Goal: Find specific page/section

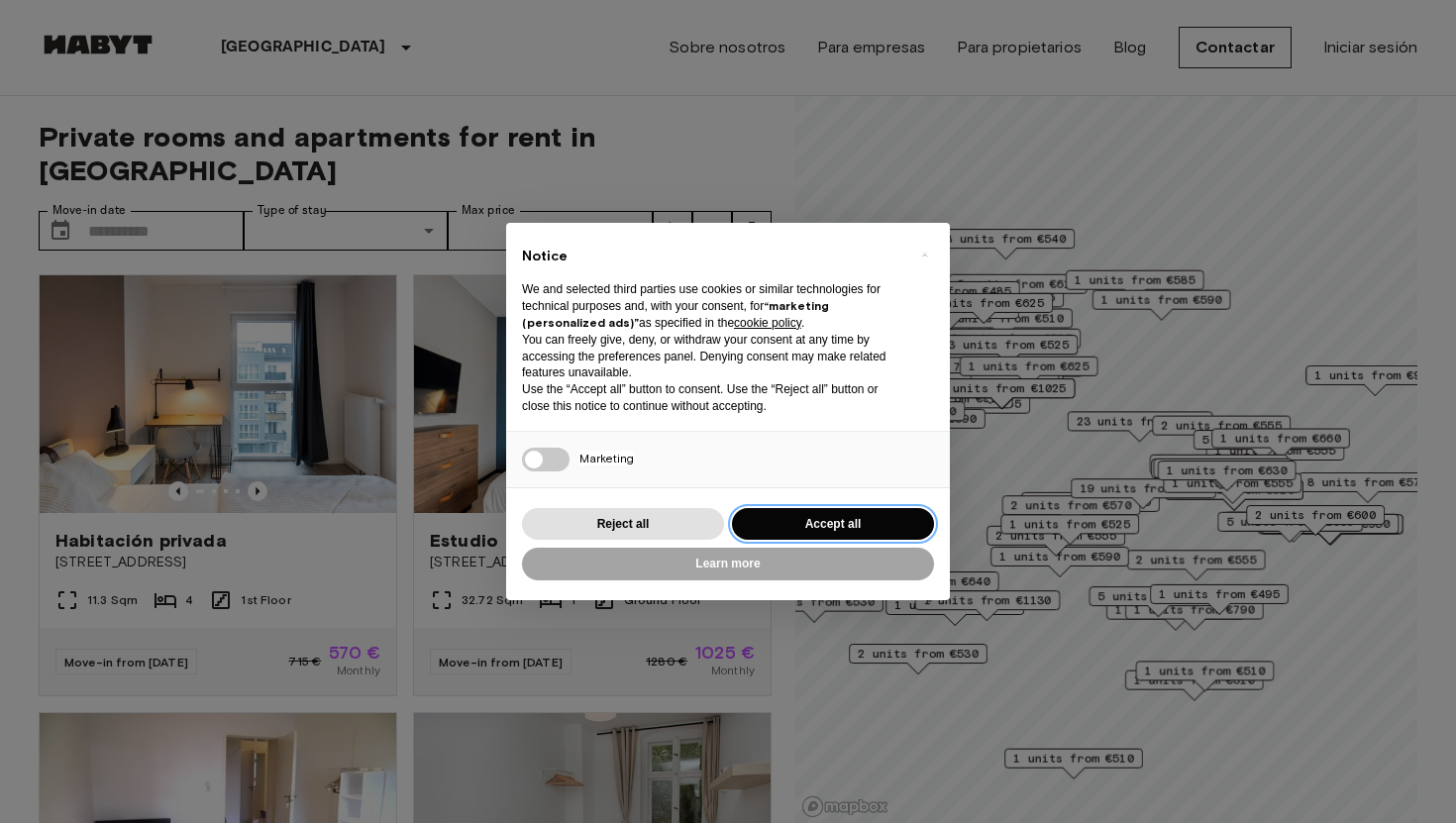
click at [811, 532] on button "Accept all" at bounding box center [833, 525] width 202 height 33
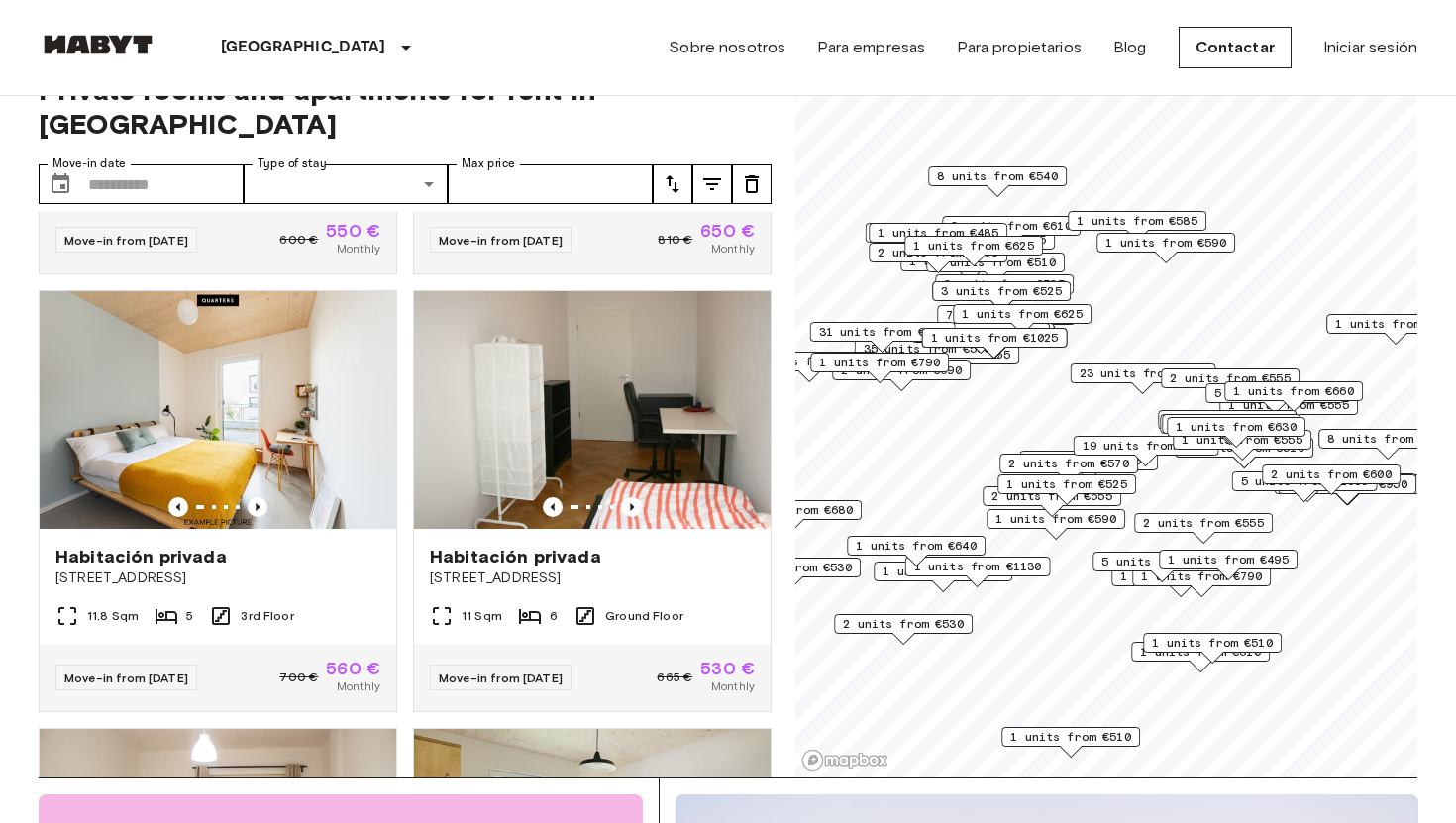
scroll to position [46, 0]
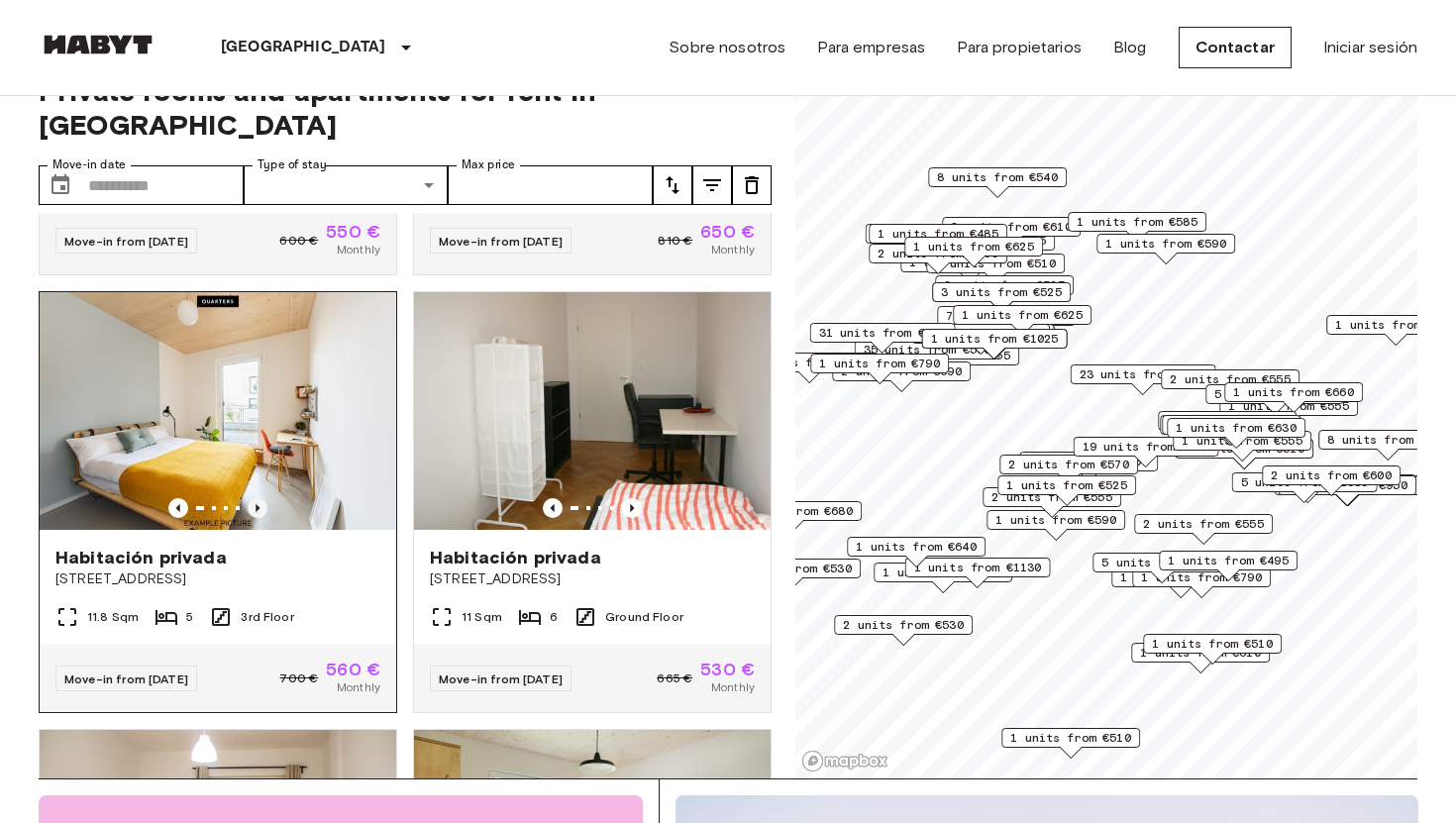
click at [259, 499] on icon "Previous image" at bounding box center [257, 509] width 20 height 20
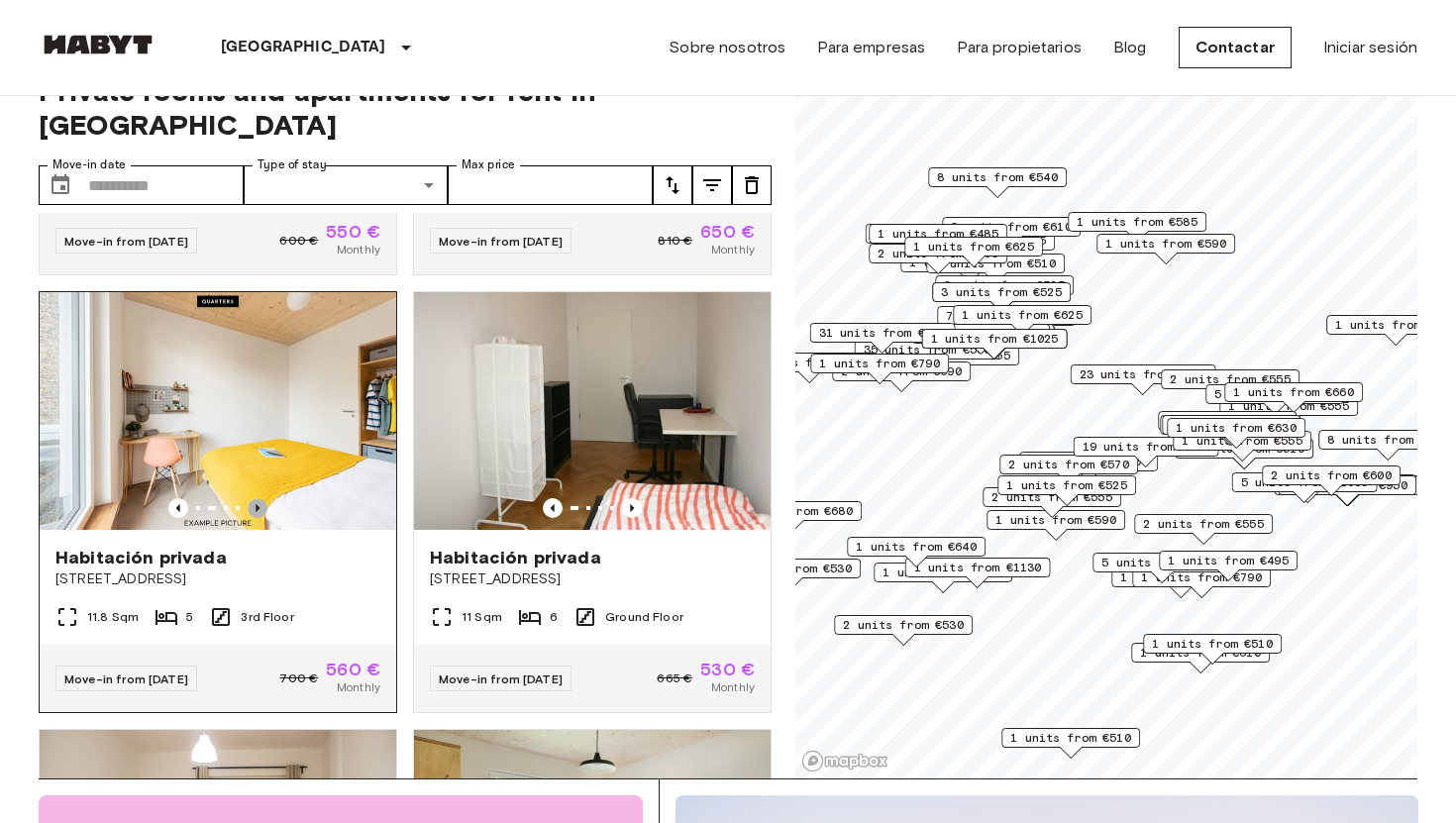
click at [257, 505] on icon "Previous image" at bounding box center [257, 509] width 4 height 8
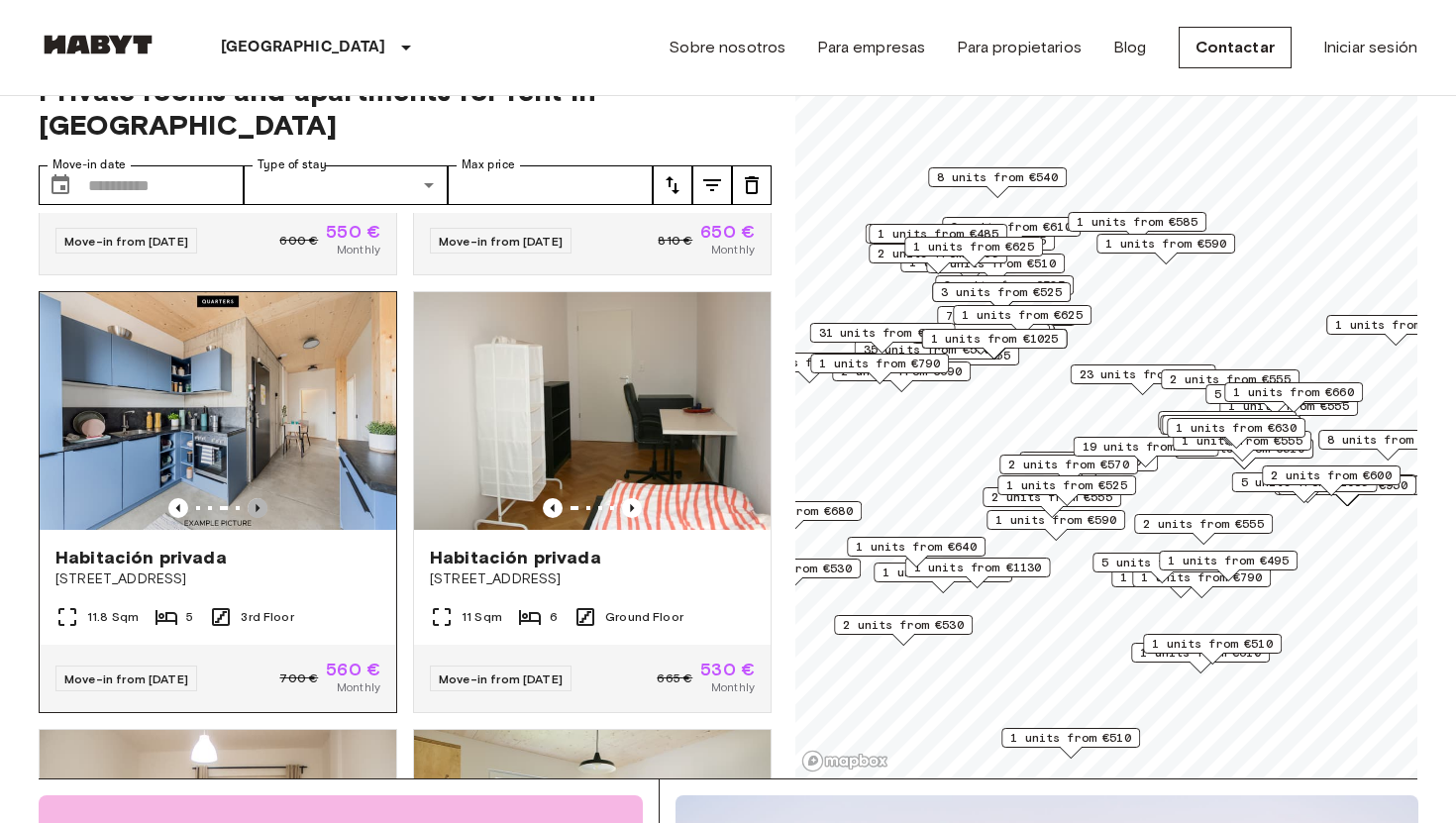
click at [257, 505] on icon "Previous image" at bounding box center [257, 509] width 4 height 8
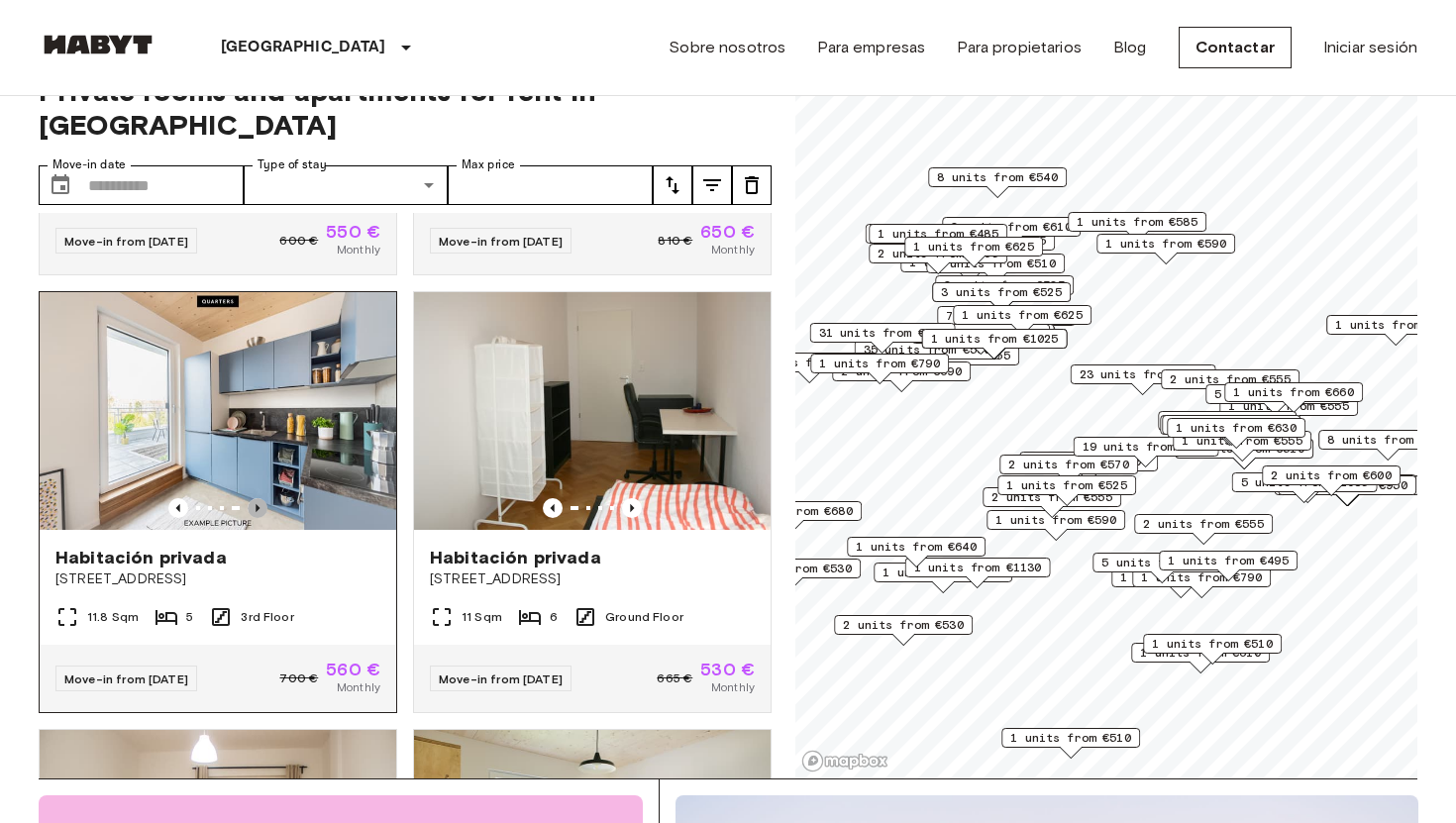
click at [258, 499] on icon "Previous image" at bounding box center [257, 509] width 20 height 20
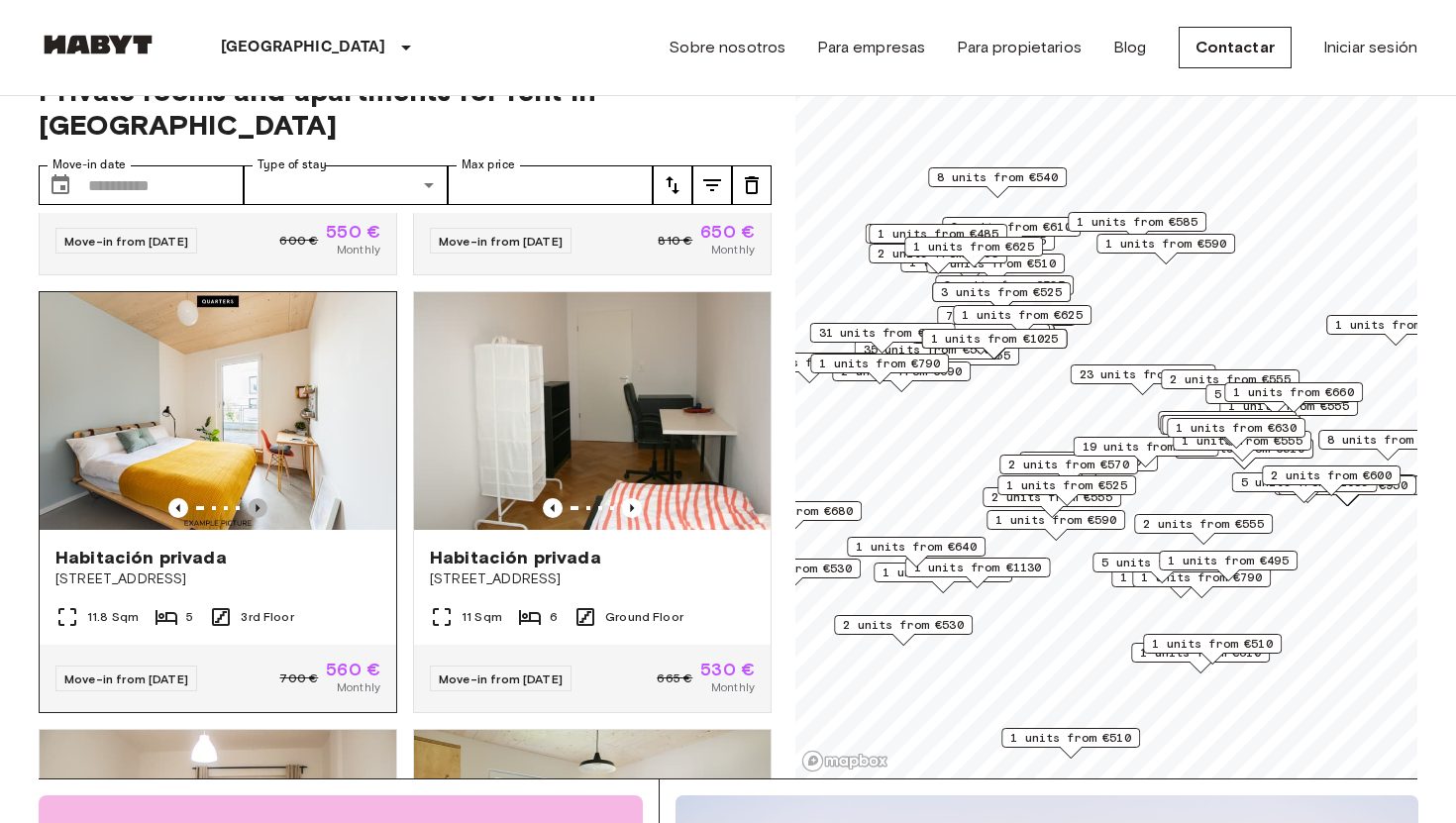
click at [260, 499] on icon "Previous image" at bounding box center [257, 509] width 20 height 20
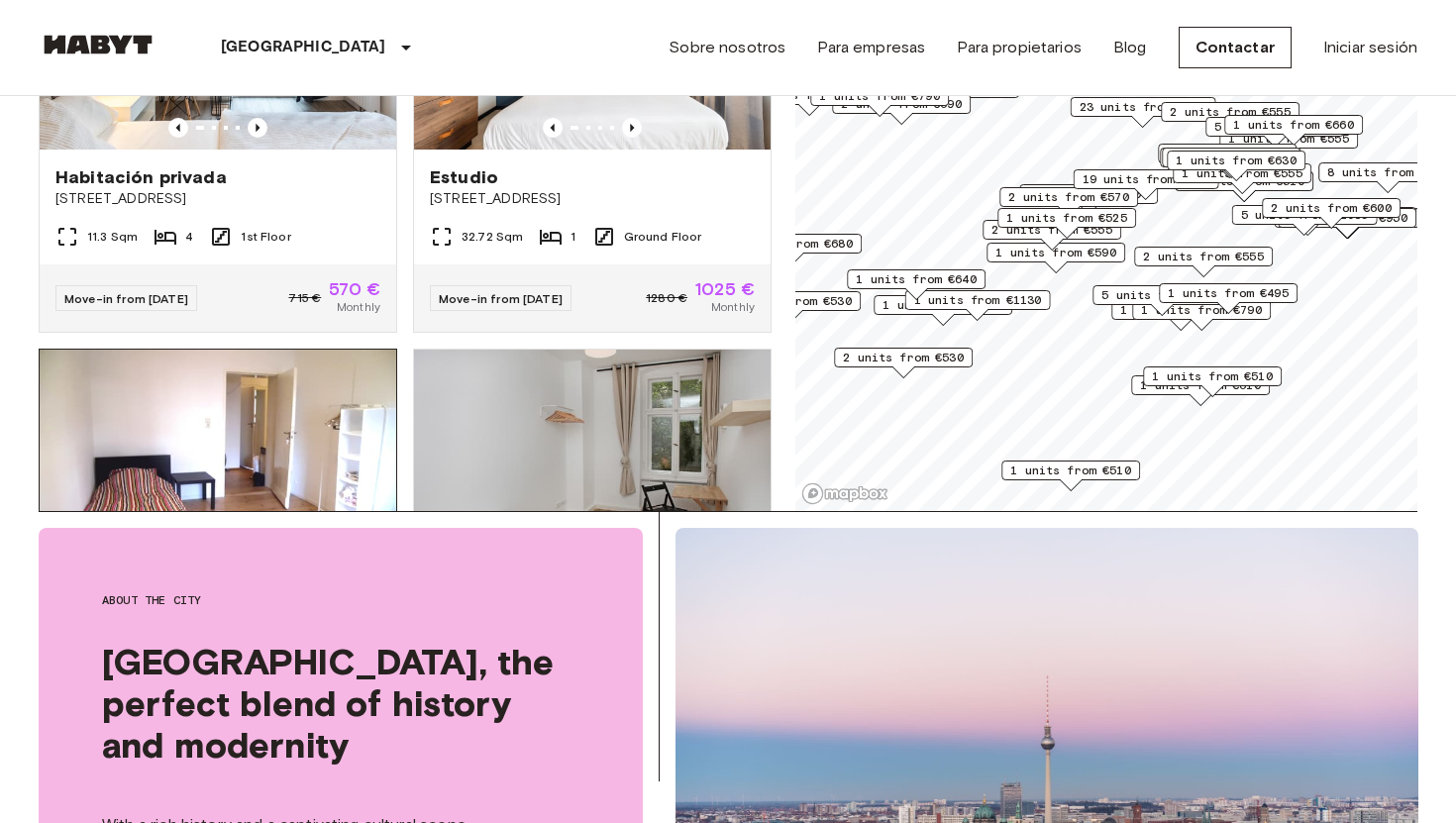
scroll to position [50, 0]
click at [1163, 382] on span "1 units from €510" at bounding box center [1212, 376] width 121 height 18
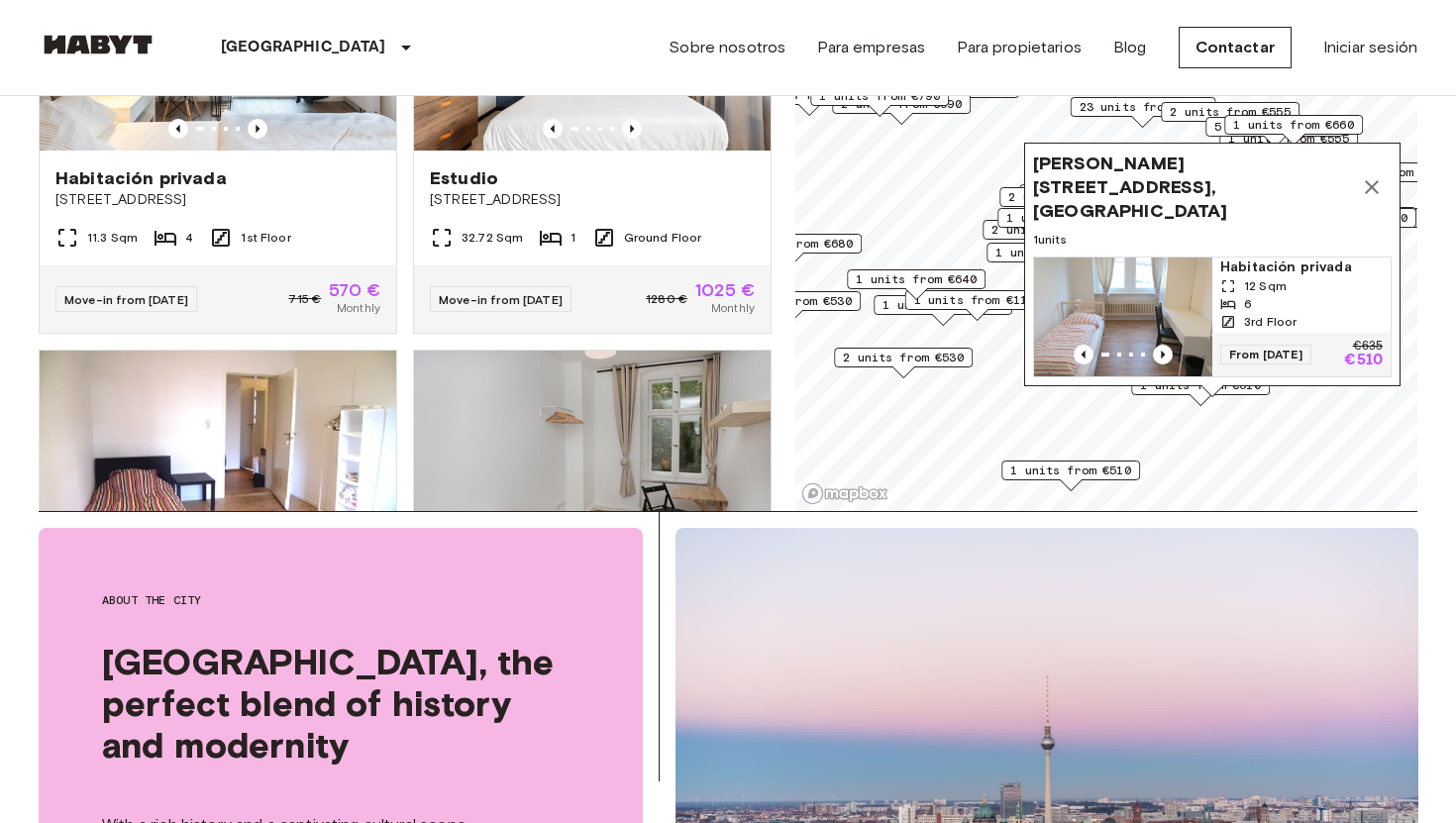
click at [1371, 200] on icon "Map marker" at bounding box center [1372, 188] width 24 height 24
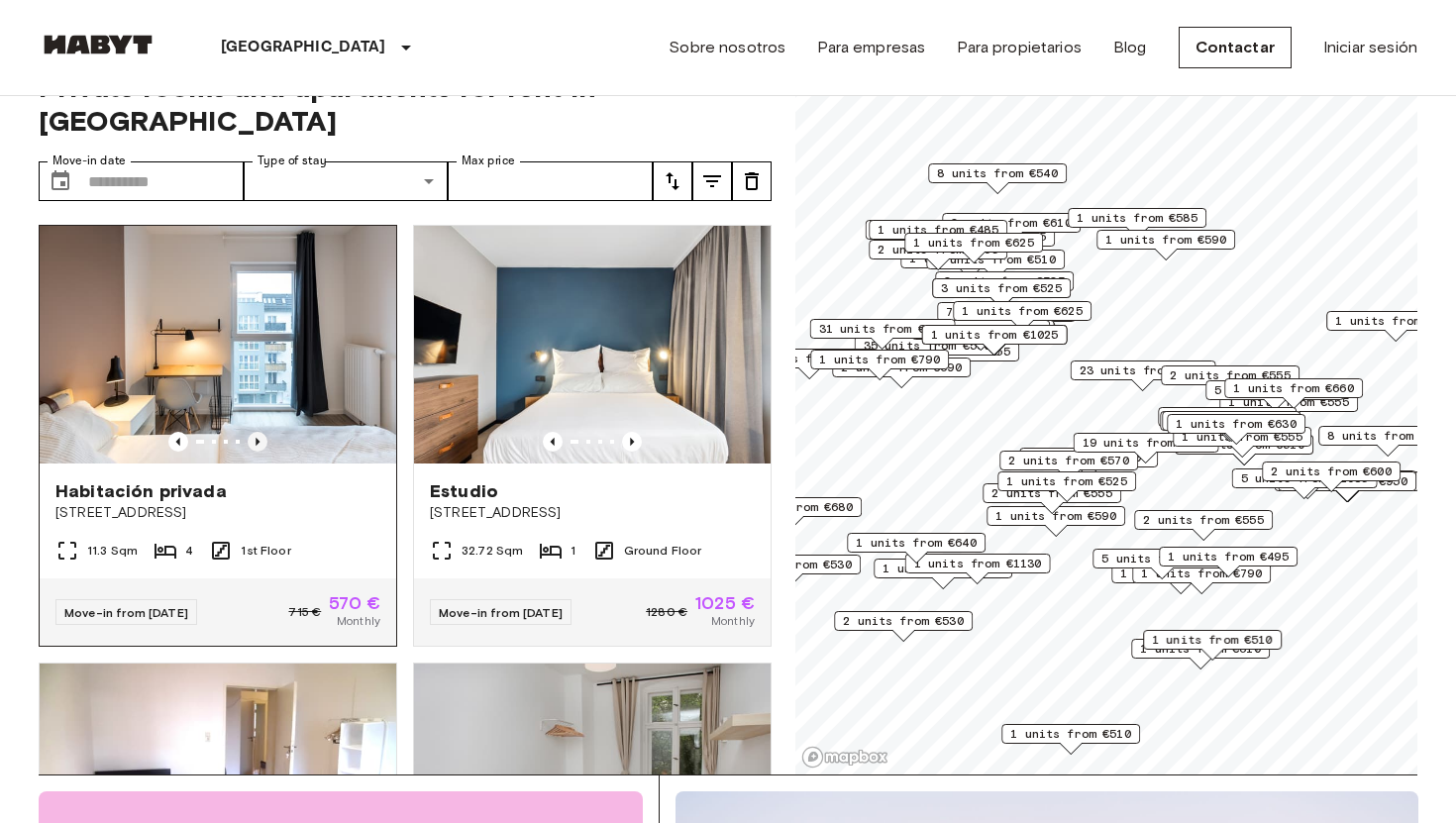
click at [258, 438] on icon "Previous image" at bounding box center [257, 442] width 4 height 8
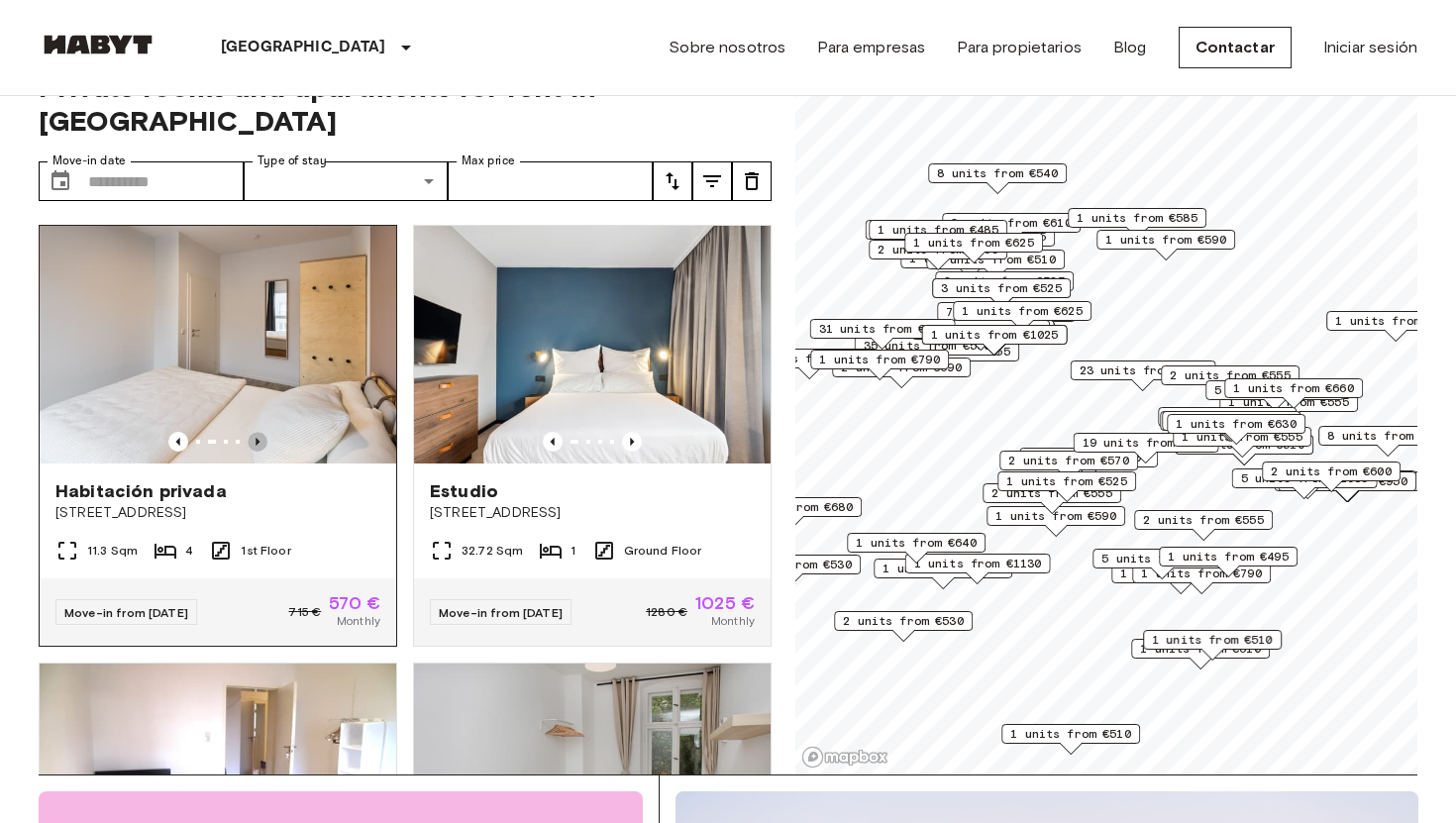
click at [258, 438] on icon "Previous image" at bounding box center [257, 442] width 4 height 8
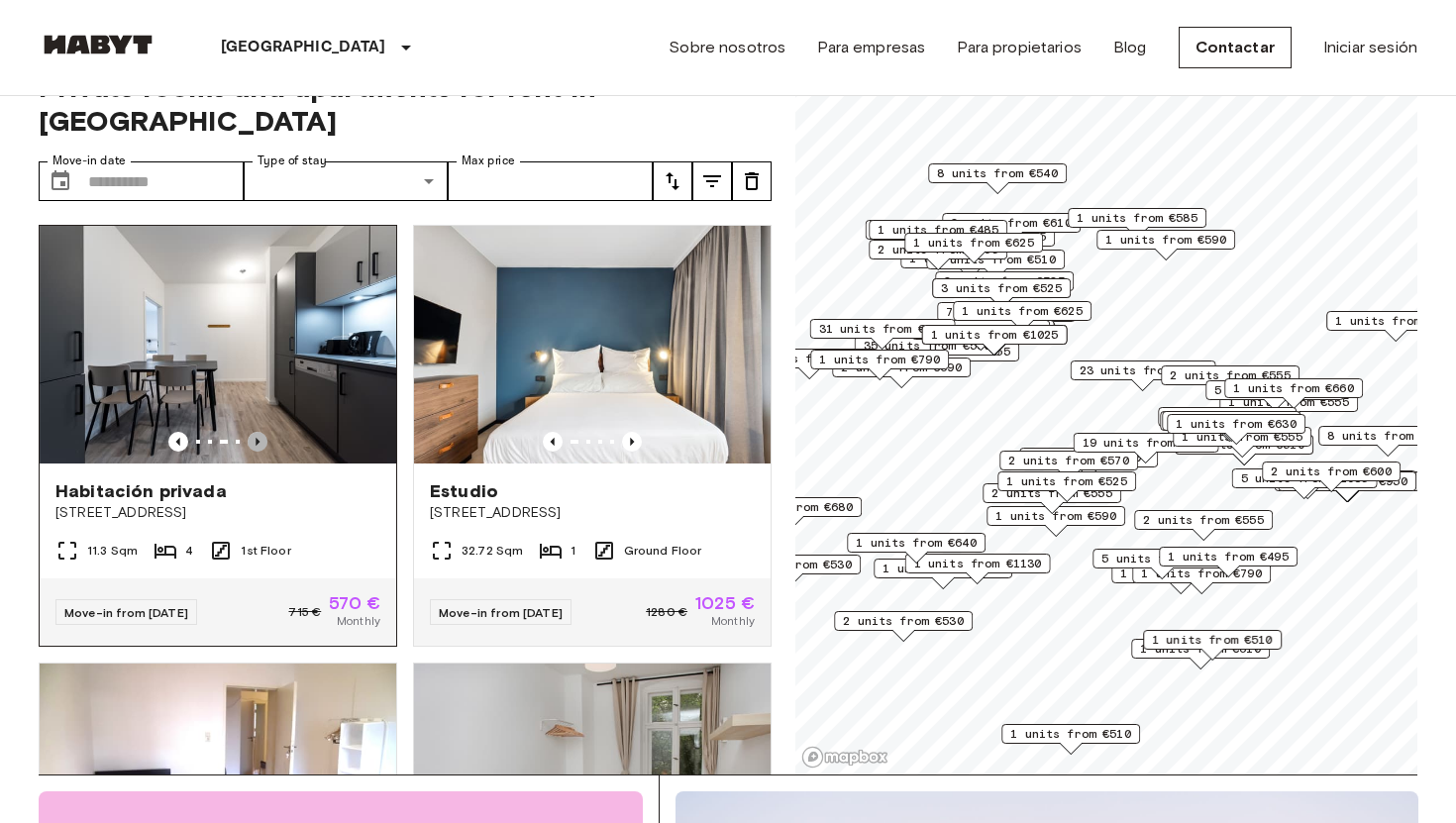
click at [257, 438] on icon "Previous image" at bounding box center [257, 442] width 4 height 8
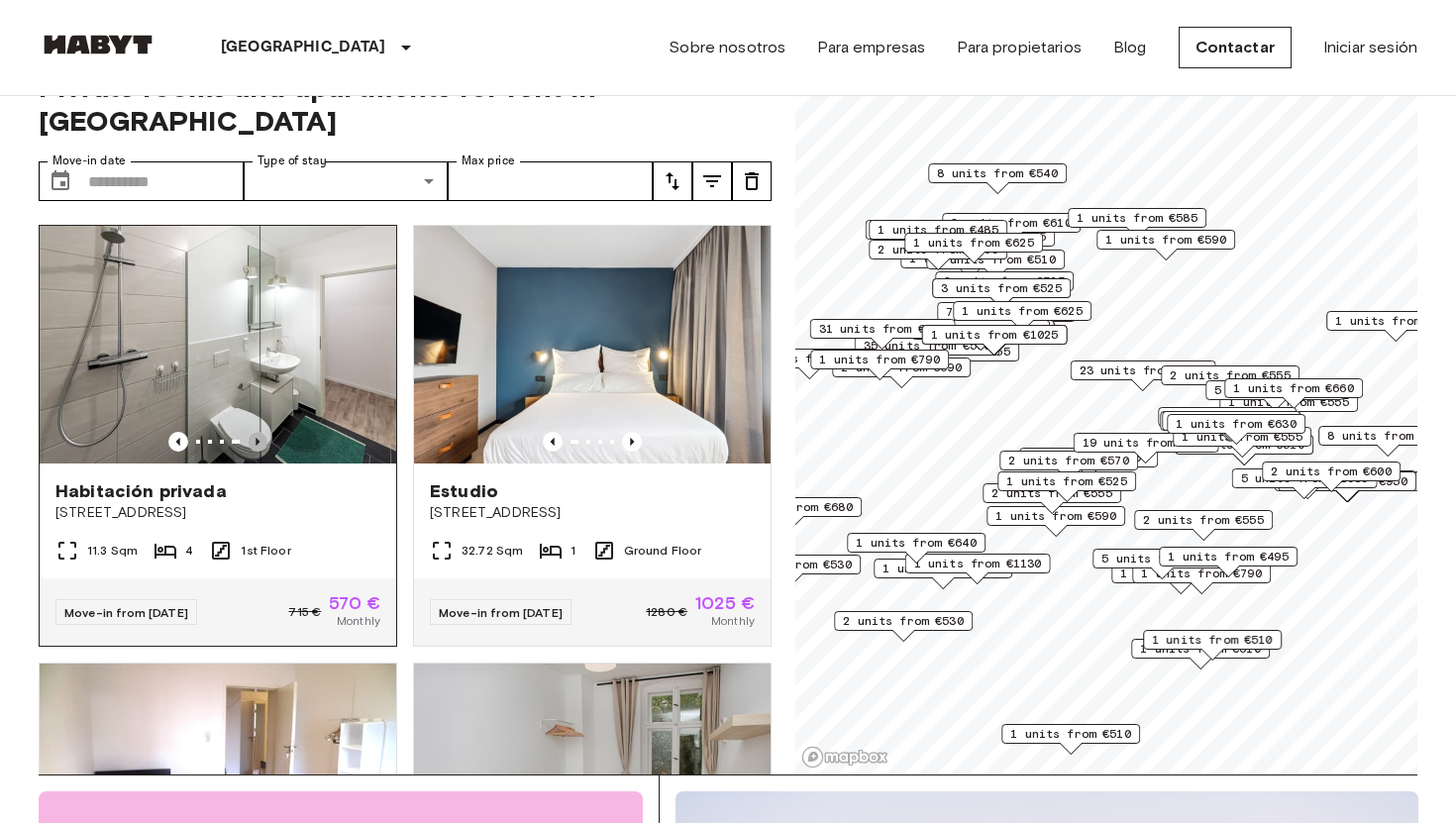
click at [257, 438] on icon "Previous image" at bounding box center [257, 442] width 4 height 8
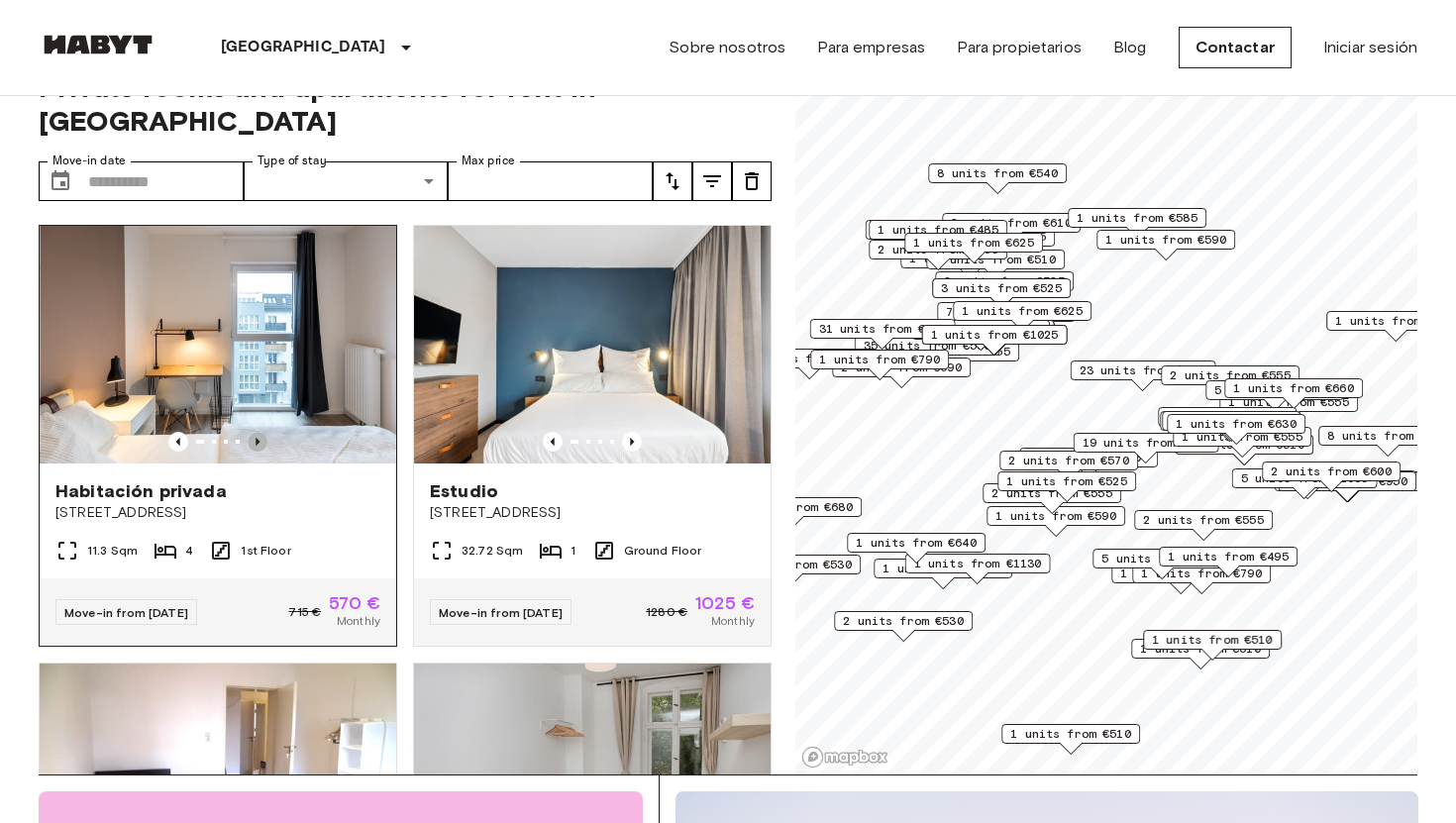
click at [257, 438] on icon "Previous image" at bounding box center [257, 442] width 4 height 8
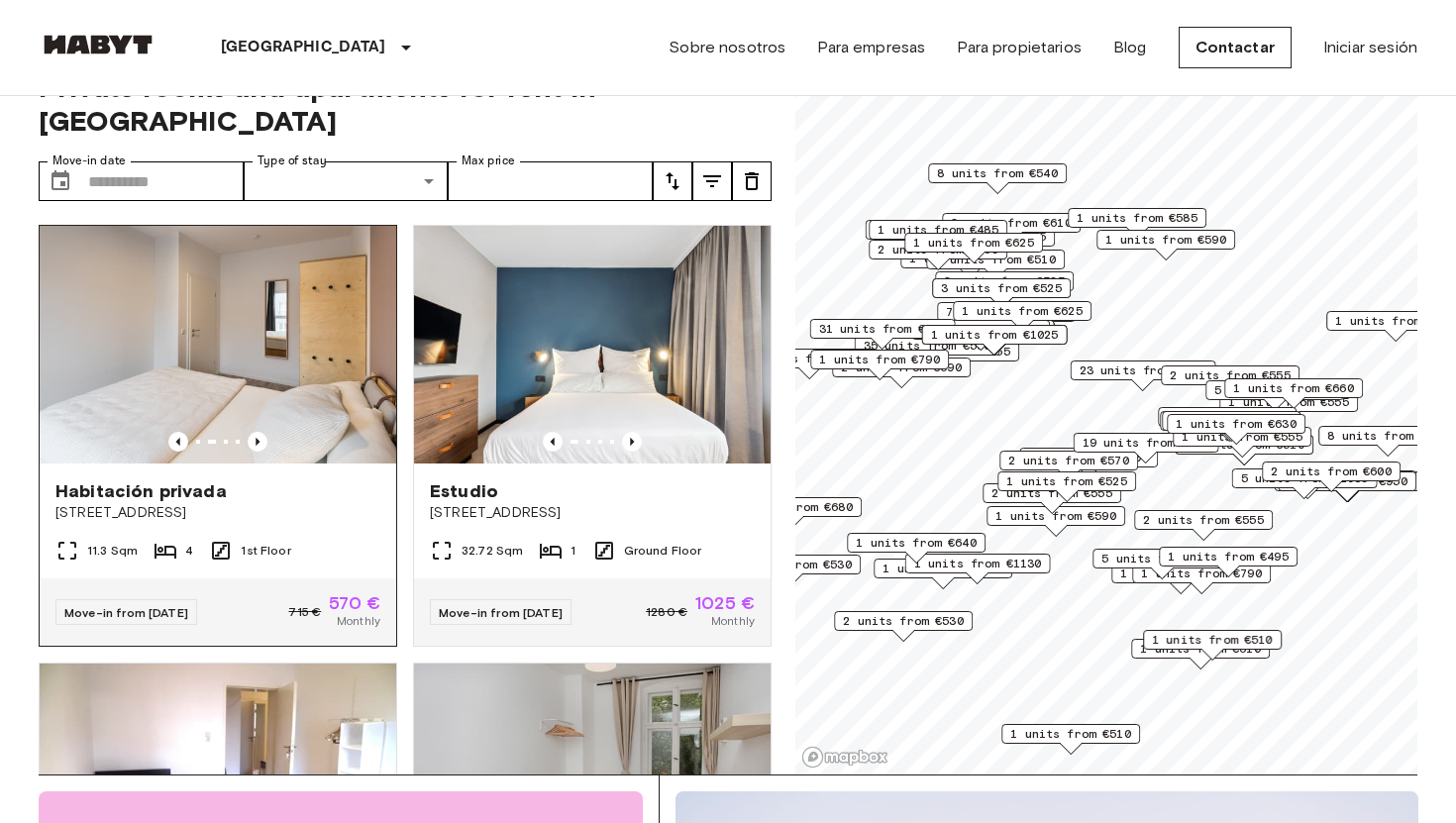
click at [121, 504] on span "[STREET_ADDRESS]" at bounding box center [218, 514] width 325 height 20
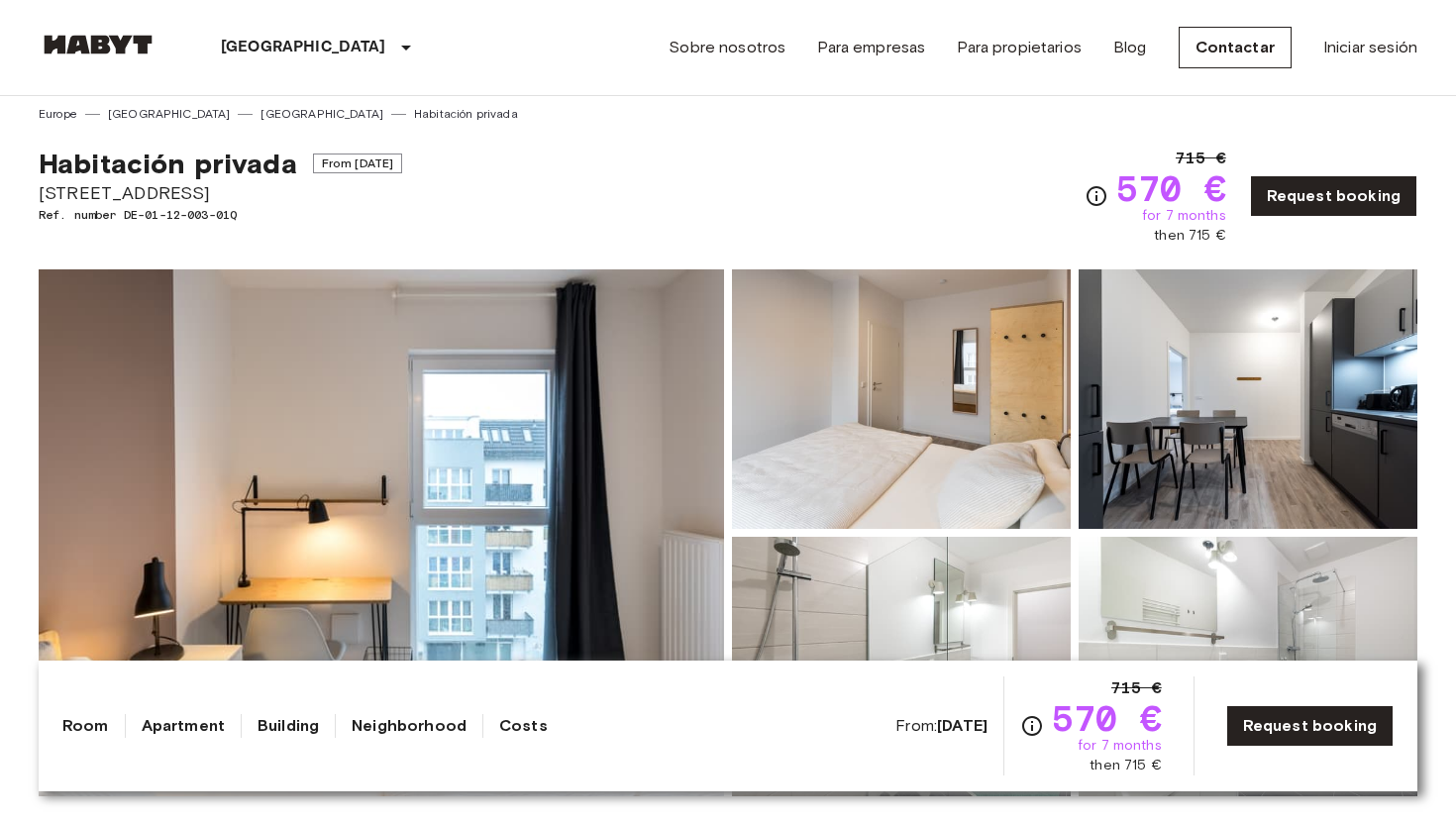
scroll to position [9, 0]
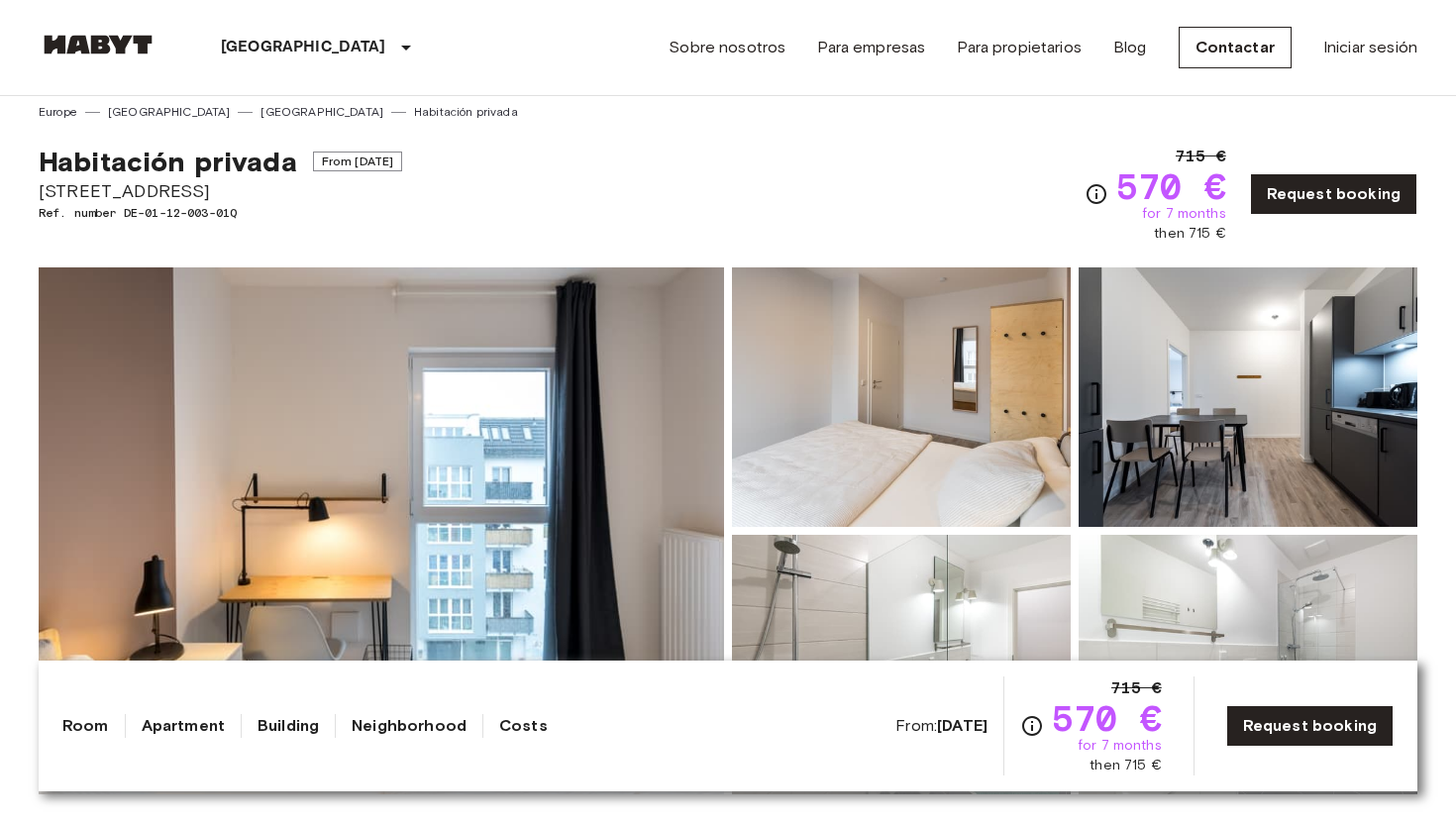
drag, startPoint x: 217, startPoint y: 197, endPoint x: 42, endPoint y: 194, distance: 175.0
click at [42, 194] on span "[STREET_ADDRESS]" at bounding box center [220, 192] width 364 height 26
copy span "[STREET_ADDRESS]"
